Goal: Task Accomplishment & Management: Manage account settings

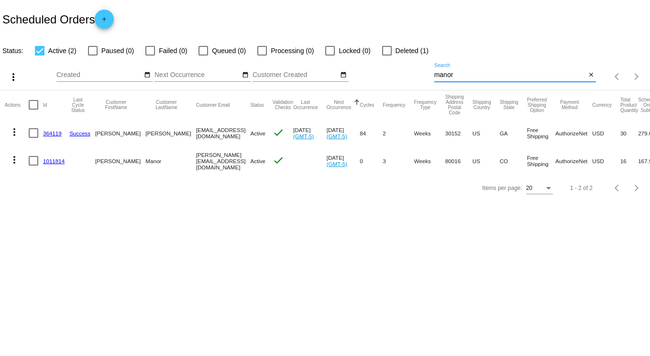
drag, startPoint x: 458, startPoint y: 75, endPoint x: 366, endPoint y: 78, distance: 91.4
click at [367, 78] on div "more_vert Sep Jan Feb Mar [DATE]" at bounding box center [325, 73] width 650 height 34
type input "[PERSON_NAME]"
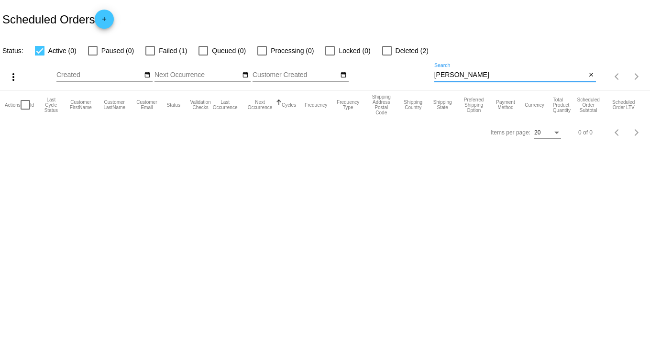
click at [386, 47] on div at bounding box center [387, 51] width 10 height 10
click at [386, 55] on input "Deleted (2)" at bounding box center [386, 55] width 0 height 0
checkbox input "true"
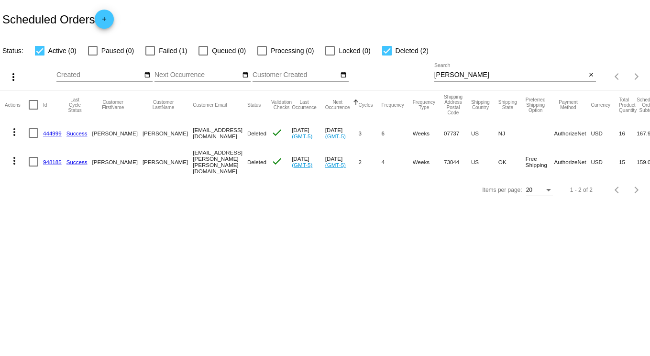
click at [523, 44] on div "Status: Active (0) Paused (0) Failed (1) Queued (0) Processing (0) Locked (0) D…" at bounding box center [325, 47] width 650 height 18
click at [151, 50] on div at bounding box center [150, 51] width 10 height 10
click at [150, 55] on input "Failed (1)" at bounding box center [150, 55] width 0 height 0
checkbox input "true"
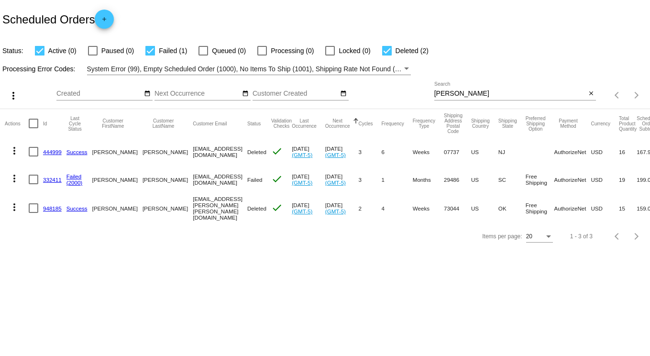
click at [53, 179] on link "332411" at bounding box center [52, 179] width 19 height 6
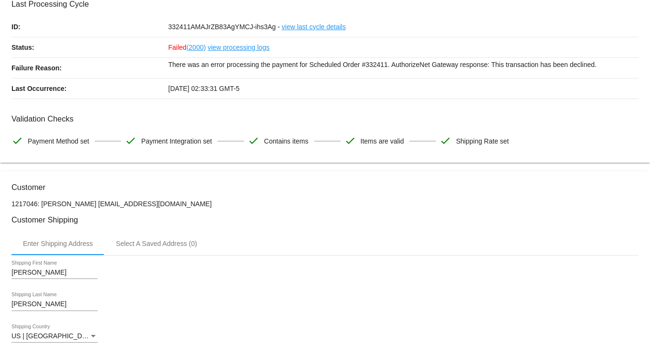
scroll to position [191, 0]
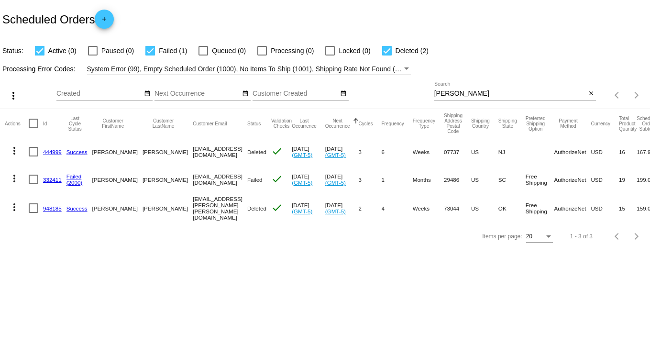
click at [49, 177] on link "332411" at bounding box center [52, 179] width 19 height 6
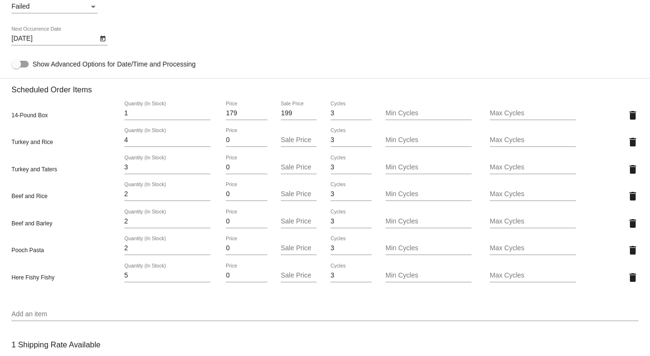
scroll to position [610, 0]
click at [627, 255] on mat-icon "delete" at bounding box center [632, 248] width 11 height 11
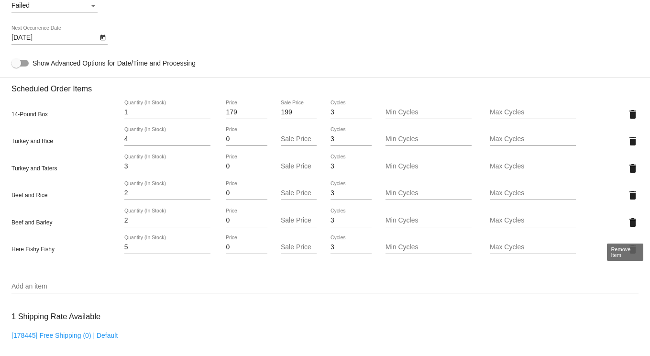
click at [627, 227] on mat-icon "delete" at bounding box center [632, 222] width 11 height 11
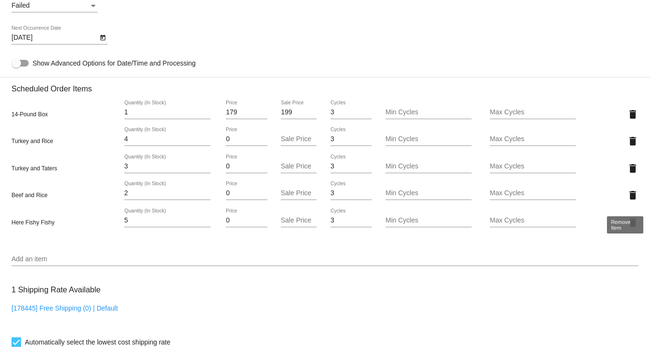
click at [627, 201] on mat-icon "delete" at bounding box center [632, 194] width 11 height 11
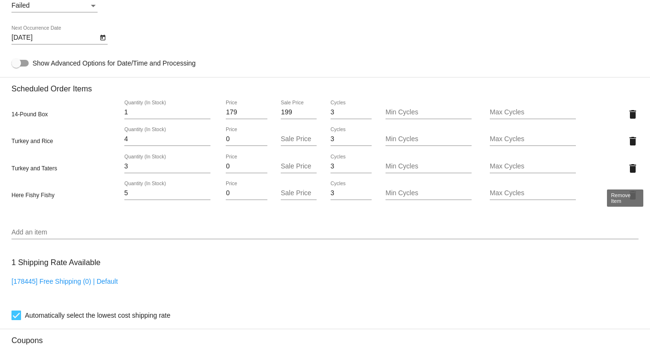
click at [627, 172] on mat-icon "delete" at bounding box center [632, 168] width 11 height 11
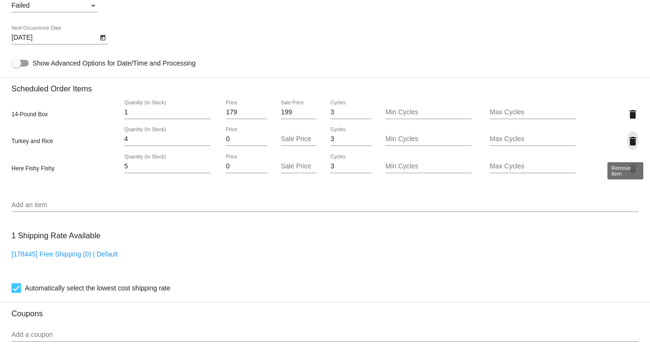
click at [627, 144] on mat-icon "delete" at bounding box center [632, 140] width 11 height 11
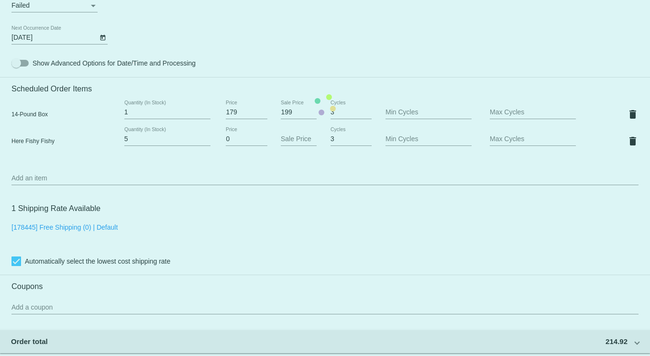
click at [39, 184] on mat-card "Customer 1217046: [PERSON_NAME] [EMAIL_ADDRESS][DOMAIN_NAME] Customer Shipping …" at bounding box center [325, 104] width 650 height 983
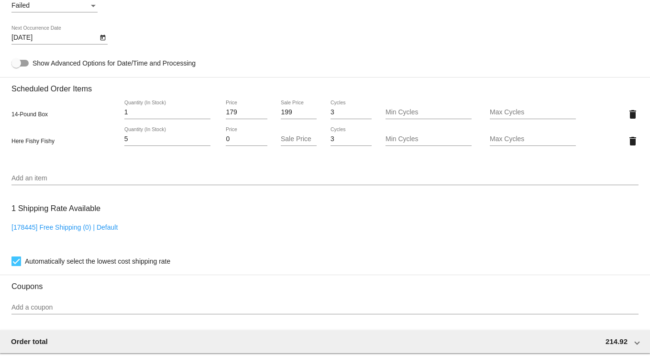
click at [36, 182] on input "Add an item" at bounding box center [324, 178] width 627 height 8
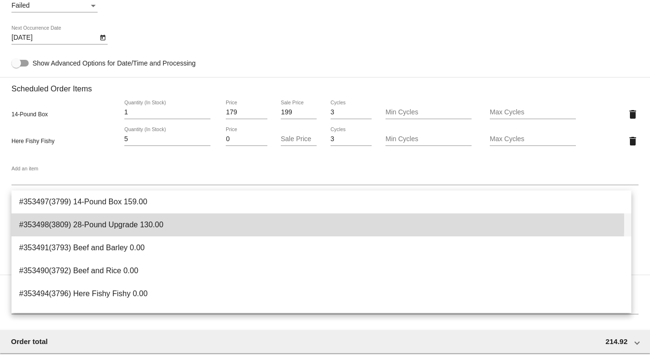
click at [128, 223] on span "#353498(3809) 28-Pound Upgrade 130.00" at bounding box center [321, 224] width 604 height 23
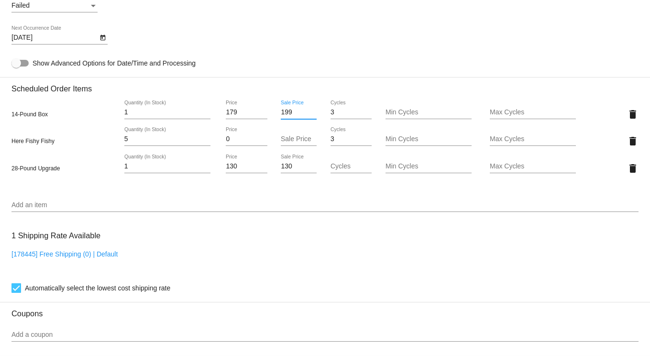
click at [285, 116] on input "199" at bounding box center [299, 113] width 36 height 8
type input "159"
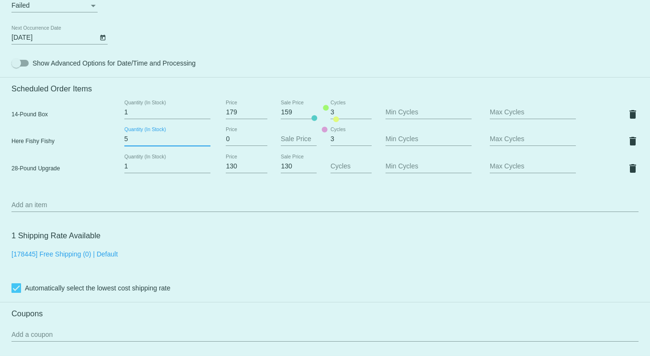
drag, startPoint x: 132, startPoint y: 143, endPoint x: 115, endPoint y: 140, distance: 18.0
click at [115, 140] on mat-card "Customer 1217046: [PERSON_NAME] [EMAIL_ADDRESS][DOMAIN_NAME] Customer Shipping …" at bounding box center [325, 118] width 650 height 1010
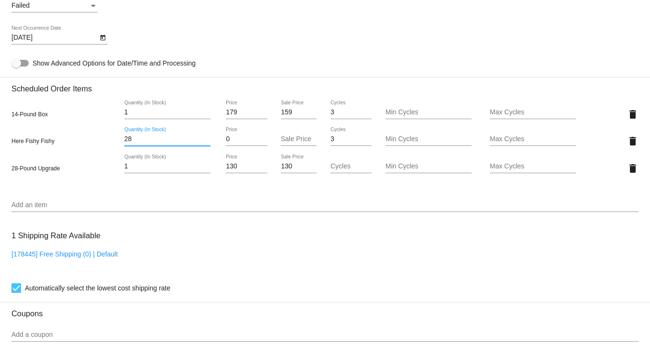
type input "28"
click at [191, 216] on mat-card "Customer 1217046: [PERSON_NAME] [EMAIL_ADDRESS][DOMAIN_NAME] Customer Shipping …" at bounding box center [325, 118] width 650 height 1010
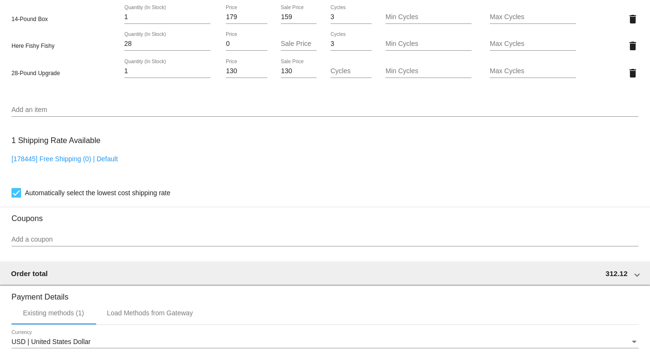
scroll to position [837, 0]
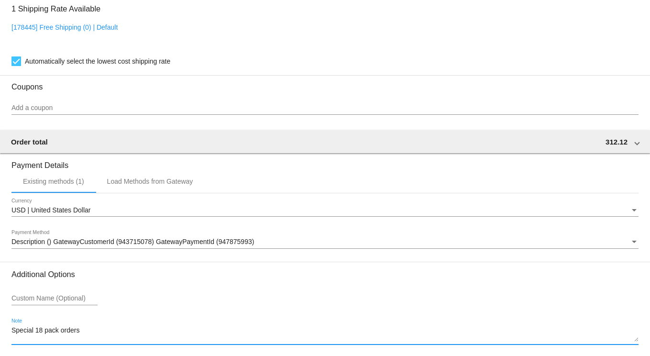
drag, startPoint x: 89, startPoint y: 339, endPoint x: -11, endPoint y: 333, distance: 100.1
click at [0, 333] on html "arrow_back Scheduled Order #332411 Failed more_vert Last Processing Cycle ID: 3…" at bounding box center [325, 178] width 650 height 356
type textarea "28 pack Fish only to start"
click at [297, 314] on div "Custom Name (Optional)" at bounding box center [324, 299] width 627 height 27
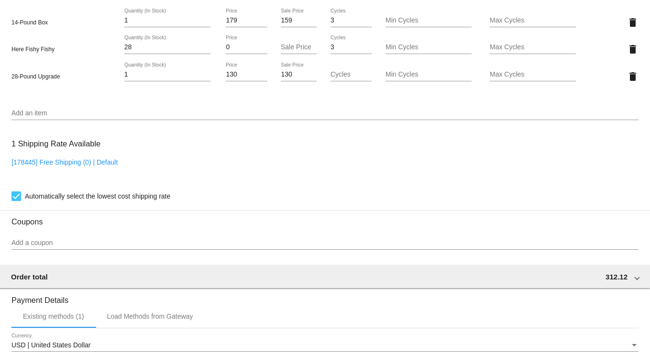
scroll to position [502, 0]
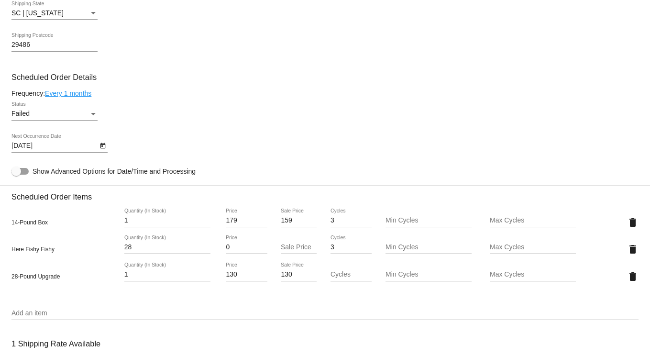
click at [76, 97] on link "Every 1 months" at bounding box center [68, 93] width 46 height 8
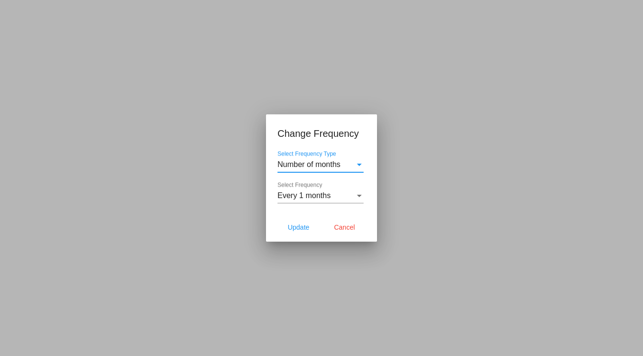
click at [360, 161] on div "Select Frequency Type" at bounding box center [359, 164] width 9 height 9
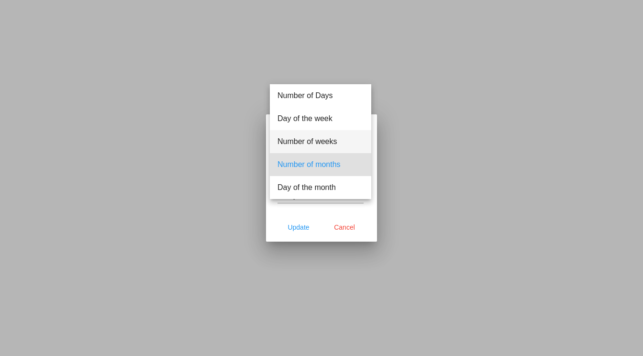
click at [327, 136] on span "Number of weeks" at bounding box center [320, 141] width 86 height 23
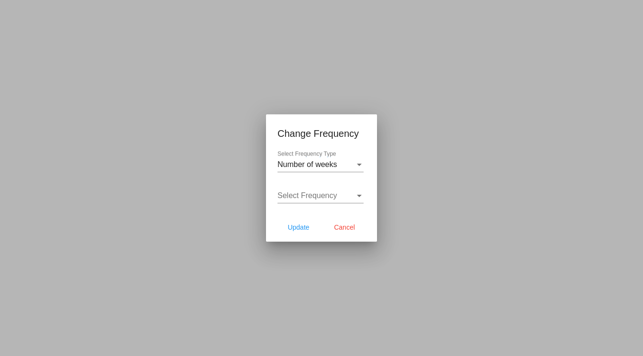
click at [305, 189] on div "Select Frequency Select Frequency" at bounding box center [320, 193] width 86 height 22
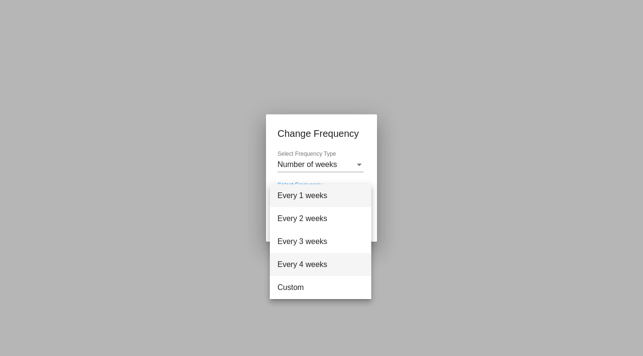
click at [301, 262] on span "Every 4 weeks" at bounding box center [320, 264] width 86 height 23
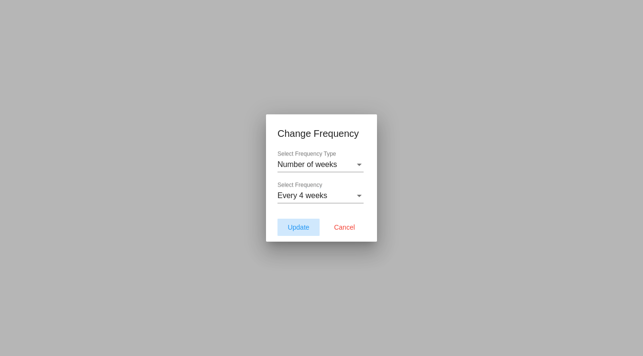
click at [299, 225] on span "Update" at bounding box center [298, 227] width 22 height 8
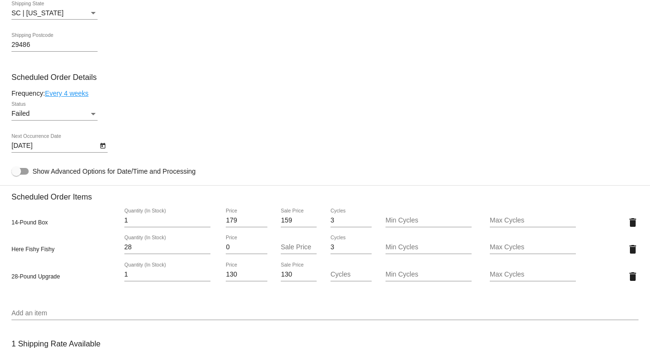
click at [104, 151] on icon "Open calendar" at bounding box center [102, 145] width 7 height 11
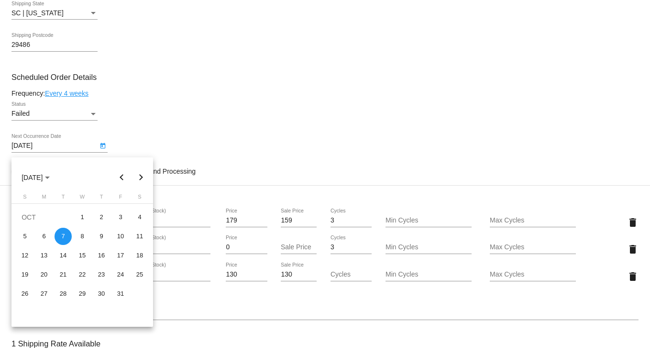
click at [120, 176] on button "Previous month" at bounding box center [121, 177] width 19 height 19
click at [123, 256] on div "12" at bounding box center [120, 255] width 17 height 17
type input "[DATE]"
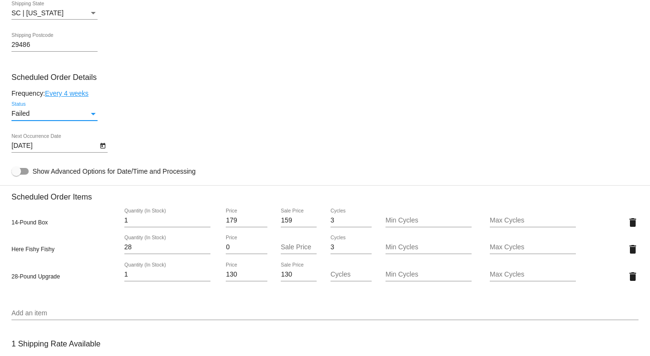
click at [94, 115] on div "Status" at bounding box center [93, 114] width 5 height 2
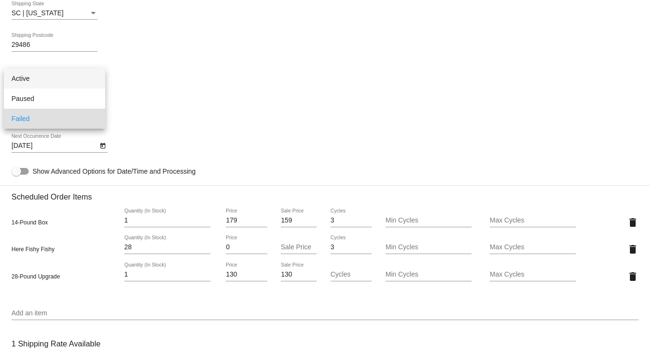
click at [60, 81] on span "Active" at bounding box center [54, 78] width 86 height 20
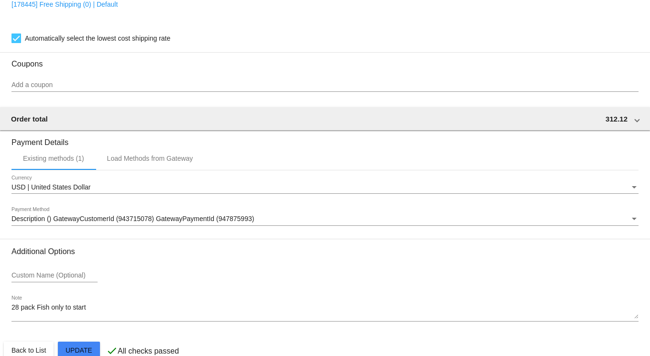
scroll to position [884, 0]
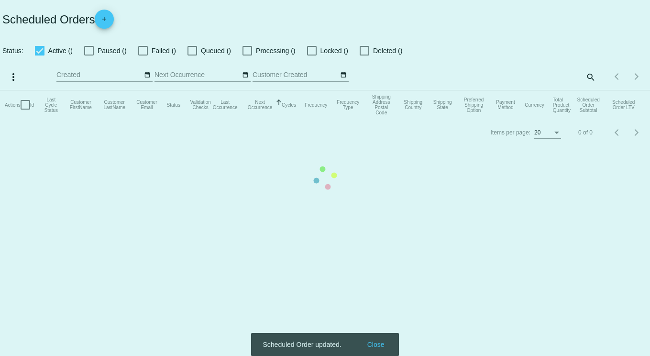
checkbox input "true"
